Goal: Information Seeking & Learning: Learn about a topic

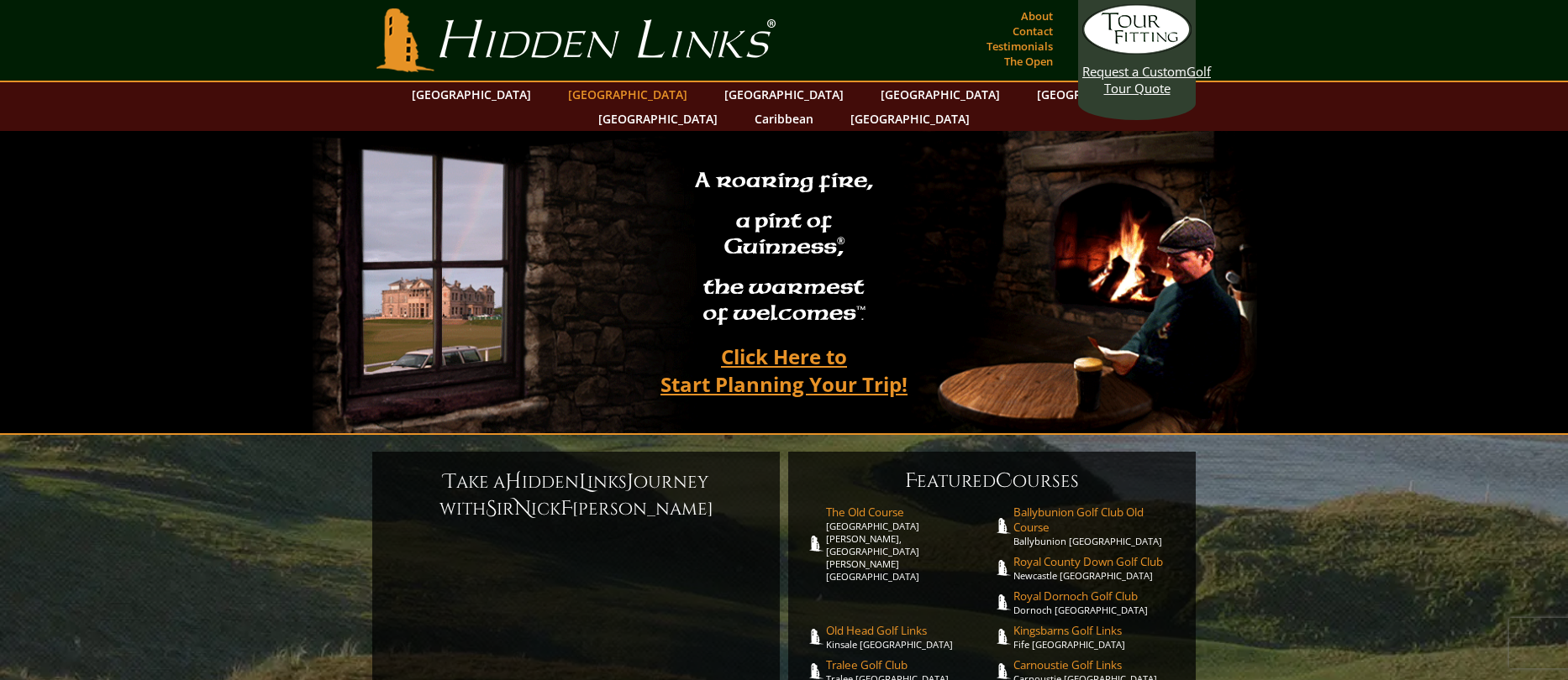
click at [600, 94] on link "[GEOGRAPHIC_DATA]" at bounding box center [627, 94] width 136 height 24
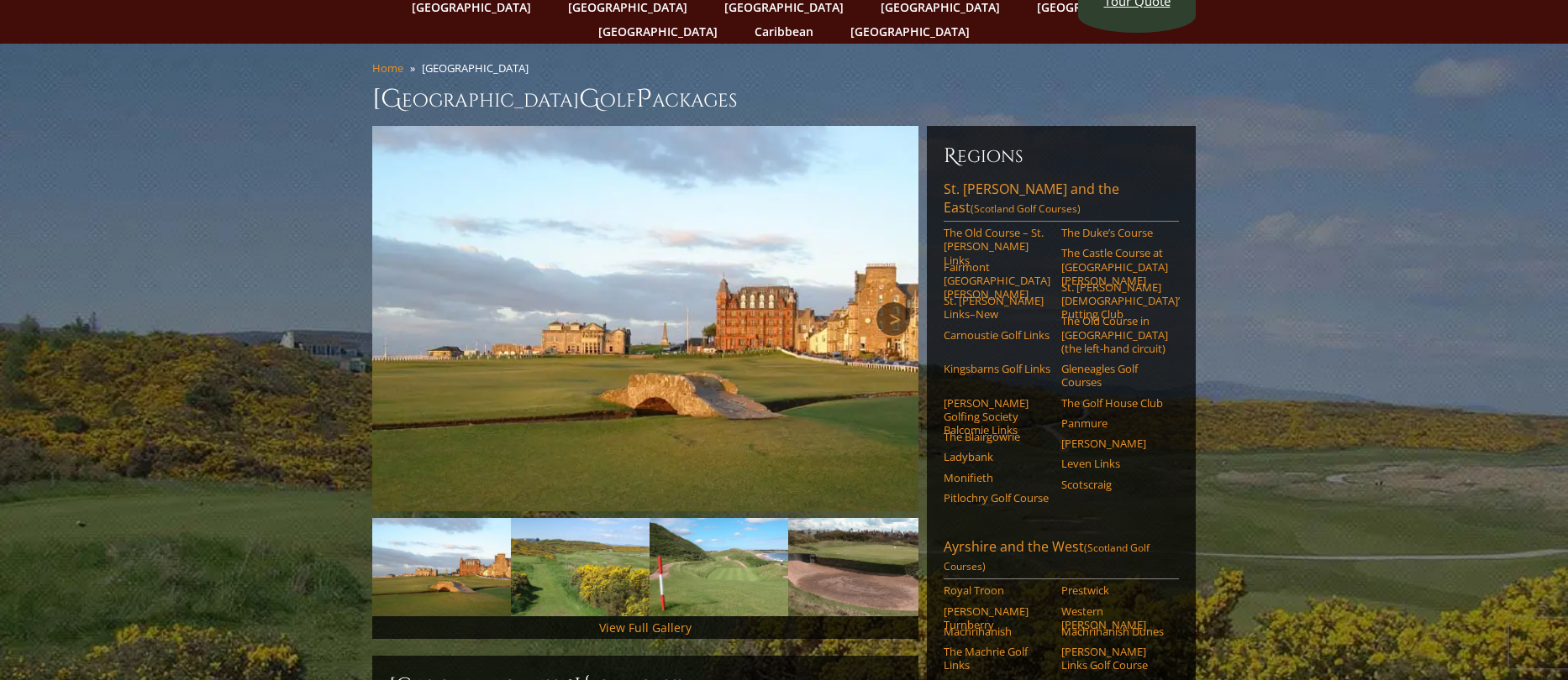
scroll to position [65, 0]
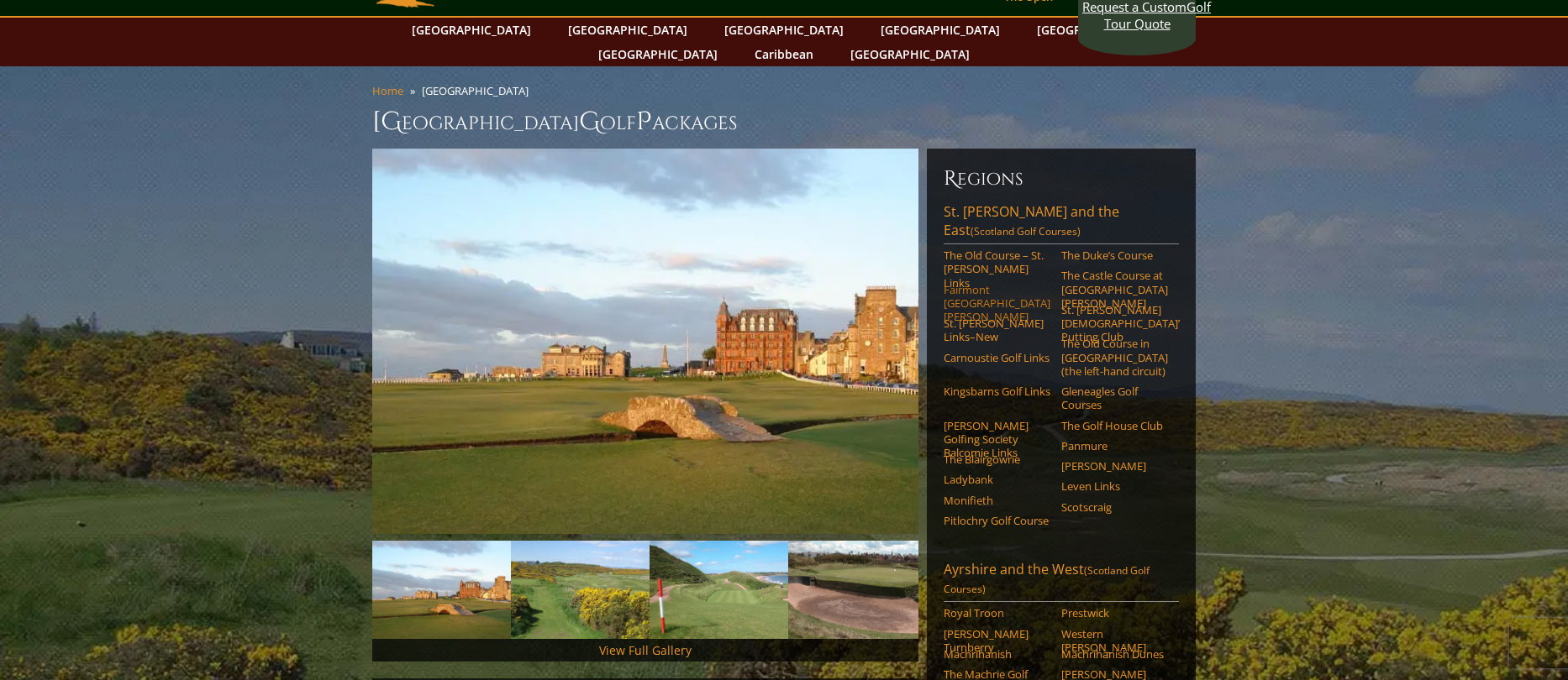
click at [972, 283] on link "Fairmont [GEOGRAPHIC_DATA][PERSON_NAME]" at bounding box center [997, 304] width 107 height 41
